Goal: Information Seeking & Learning: Find specific fact

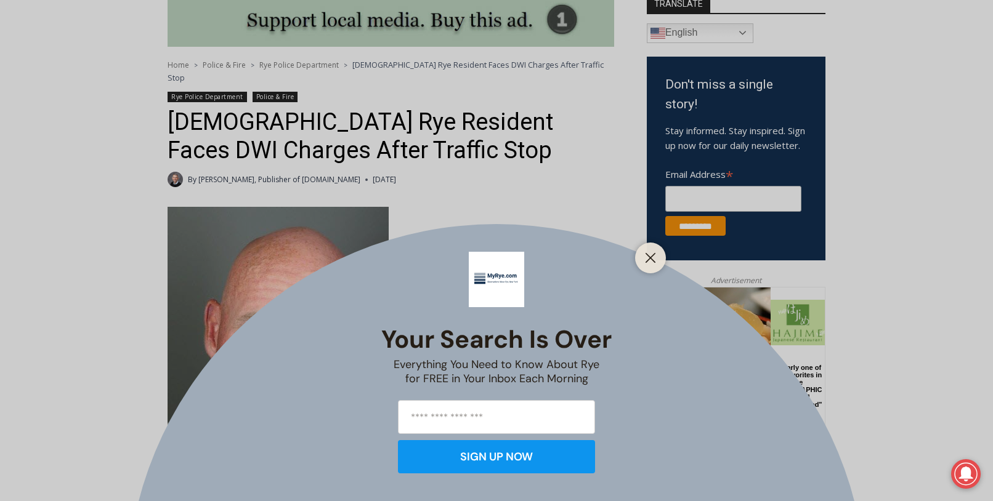
scroll to position [336, 0]
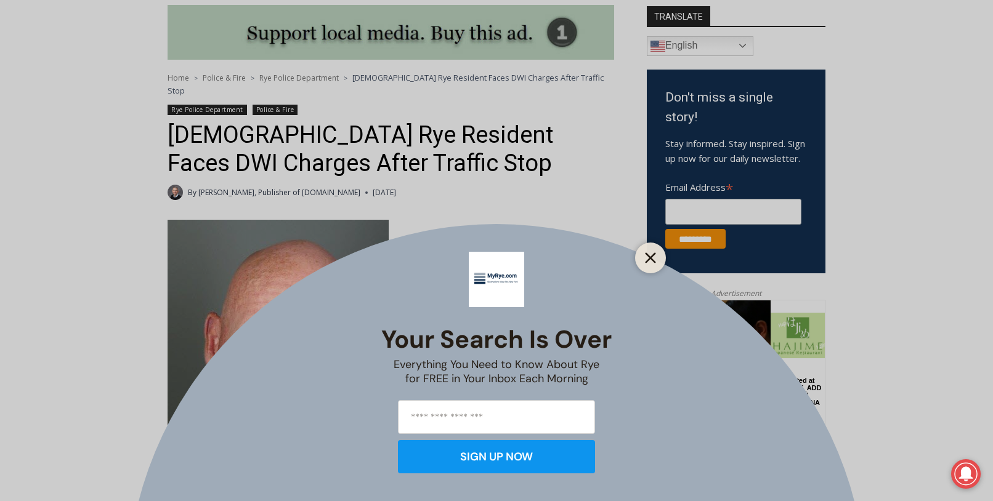
click at [656, 259] on button "Close" at bounding box center [650, 257] width 17 height 17
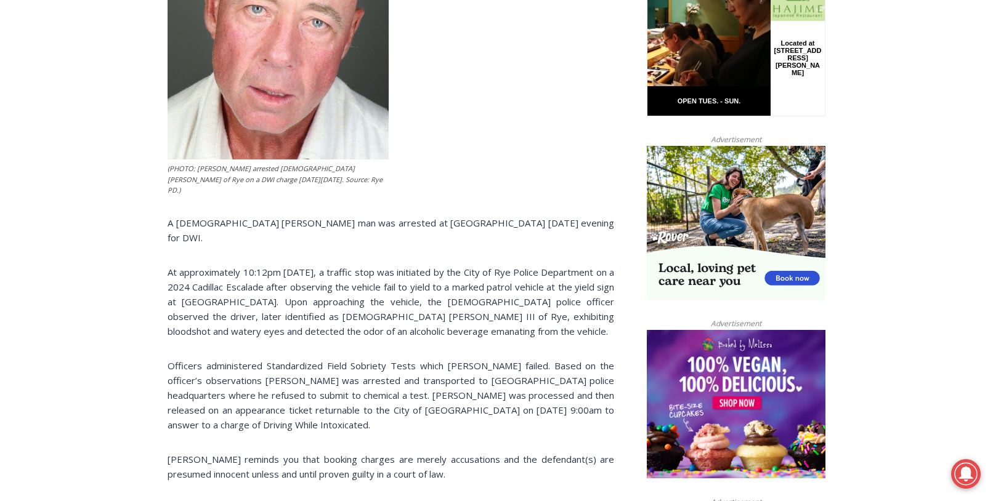
scroll to position [704, 0]
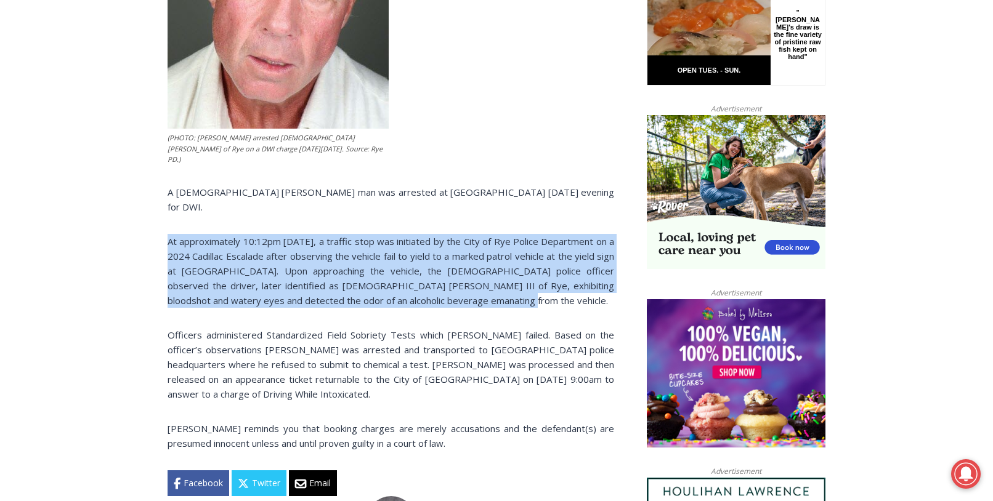
drag, startPoint x: 167, startPoint y: 201, endPoint x: 512, endPoint y: 256, distance: 349.0
click at [512, 256] on p "At approximately 10:12pm [DATE], a traffic stop was initiated by the City of Ry…" at bounding box center [390, 271] width 446 height 74
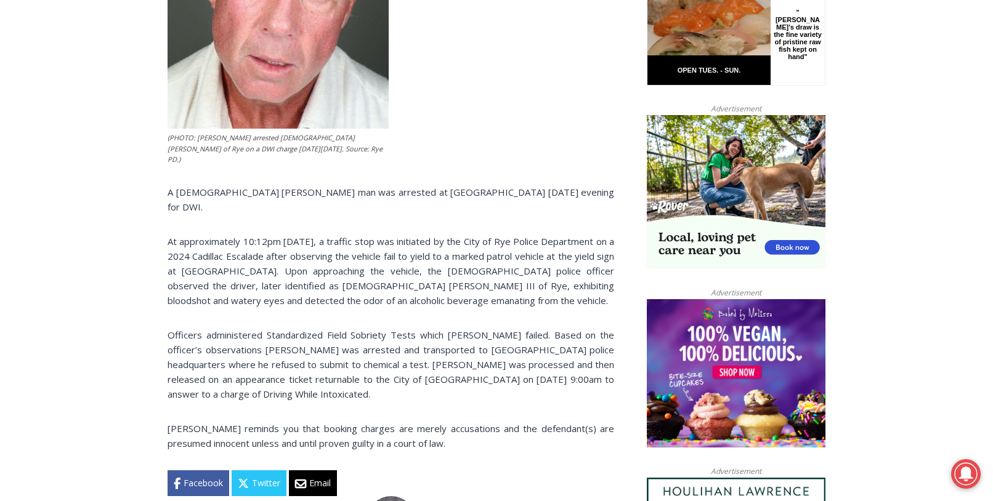
click at [518, 262] on p "At approximately 10:12pm [DATE], a traffic stop was initiated by the City of Ry…" at bounding box center [390, 271] width 446 height 74
drag, startPoint x: 518, startPoint y: 262, endPoint x: 455, endPoint y: 262, distance: 63.4
click at [519, 262] on p "At approximately 10:12pm [DATE], a traffic stop was initiated by the City of Ry…" at bounding box center [390, 271] width 446 height 74
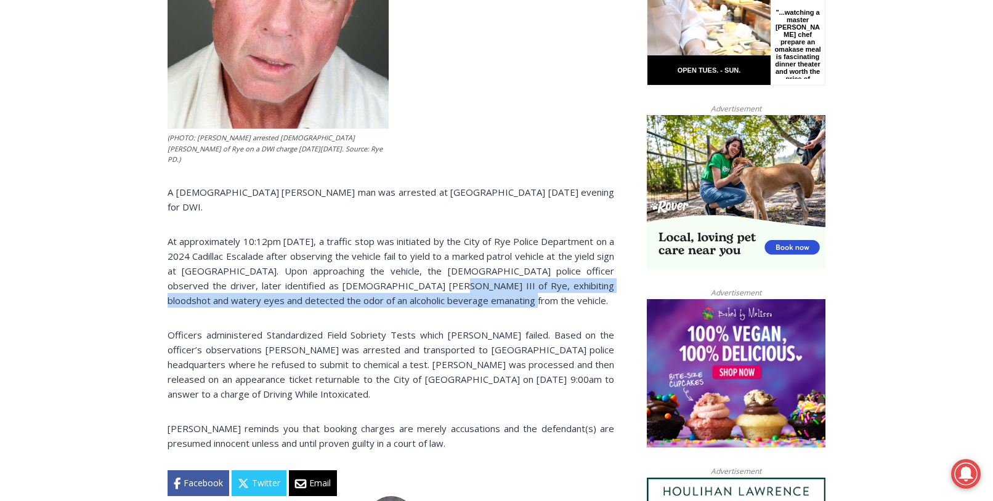
drag, startPoint x: 374, startPoint y: 245, endPoint x: 489, endPoint y: 259, distance: 115.3
click at [489, 259] on p "At approximately 10:12pm [DATE], a traffic stop was initiated by the City of Ry…" at bounding box center [390, 271] width 446 height 74
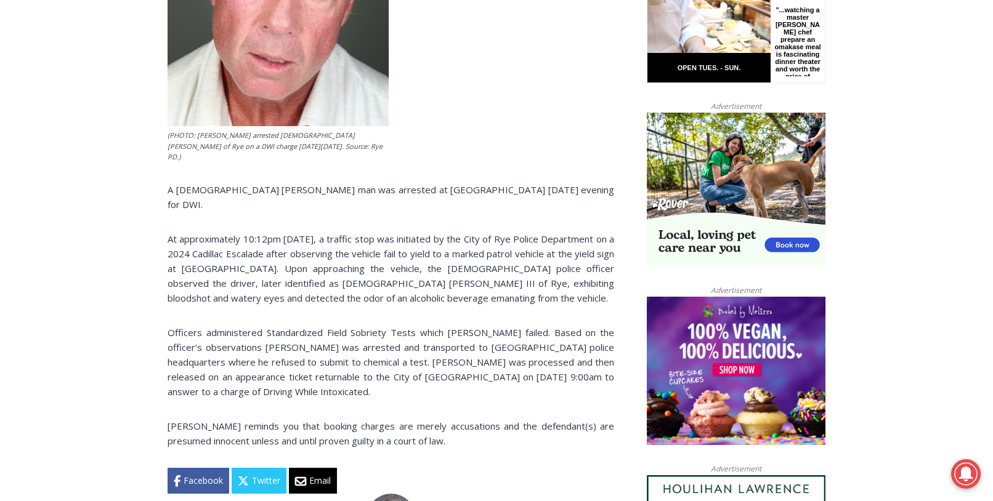
scroll to position [709, 0]
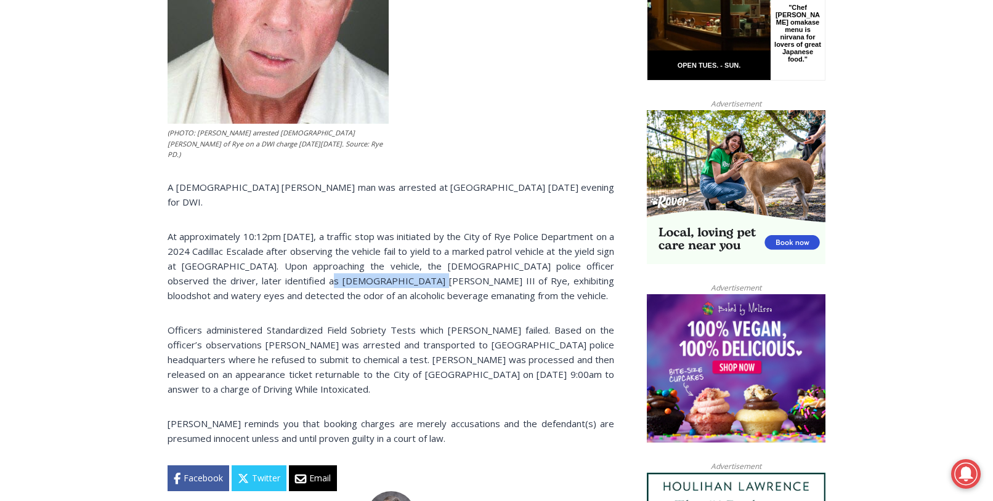
drag, startPoint x: 360, startPoint y: 243, endPoint x: 271, endPoint y: 243, distance: 88.7
click at [271, 243] on p "At approximately 10:12pm [DATE], a traffic stop was initiated by the City of Ry…" at bounding box center [390, 266] width 446 height 74
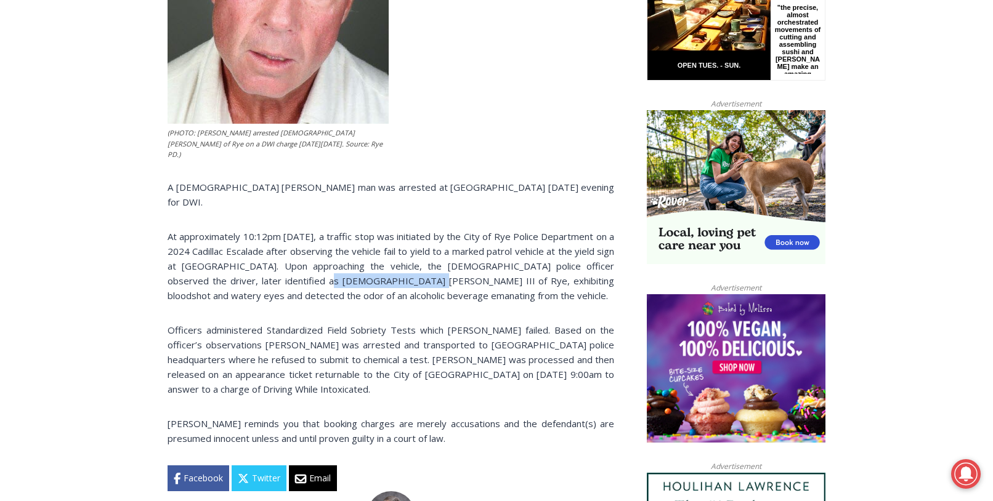
copy p "[PERSON_NAME] III"
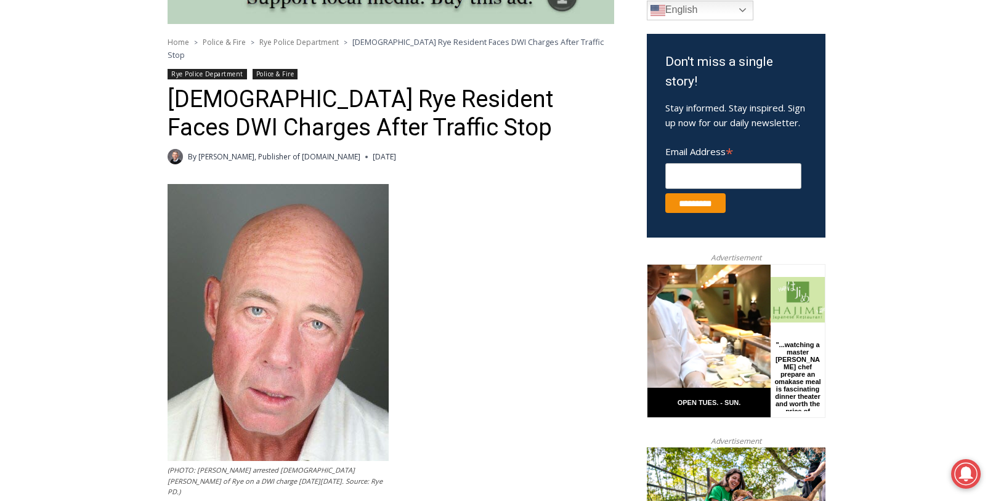
scroll to position [438, 0]
